Goal: Information Seeking & Learning: Learn about a topic

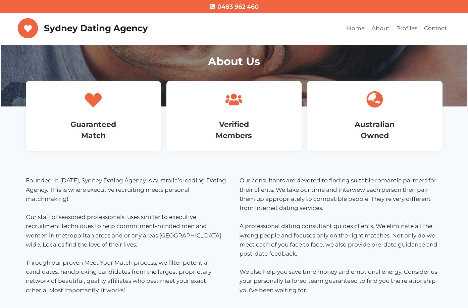
click at [96, 106] on icon at bounding box center [93, 99] width 17 height 17
click at [96, 132] on link "Guaranteed Match" at bounding box center [93, 130] width 46 height 20
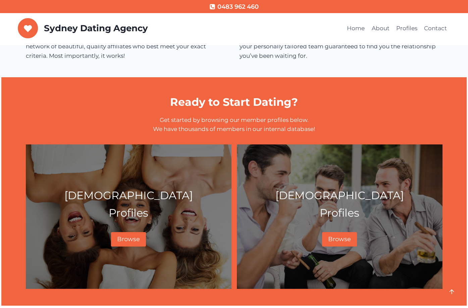
scroll to position [235, 0]
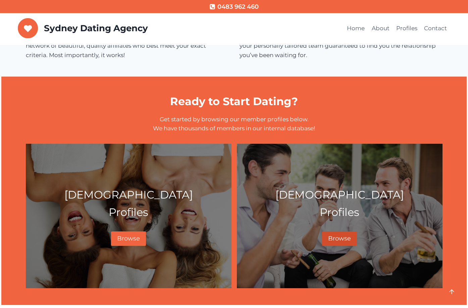
click at [335, 238] on span "Browse" at bounding box center [339, 237] width 23 height 7
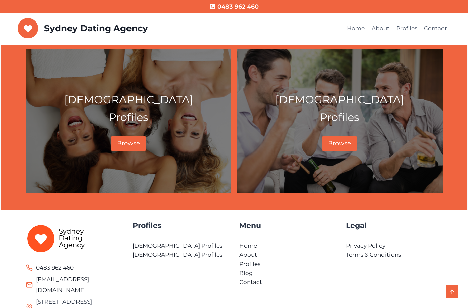
scroll to position [373, 0]
